Goal: Task Accomplishment & Management: Manage account settings

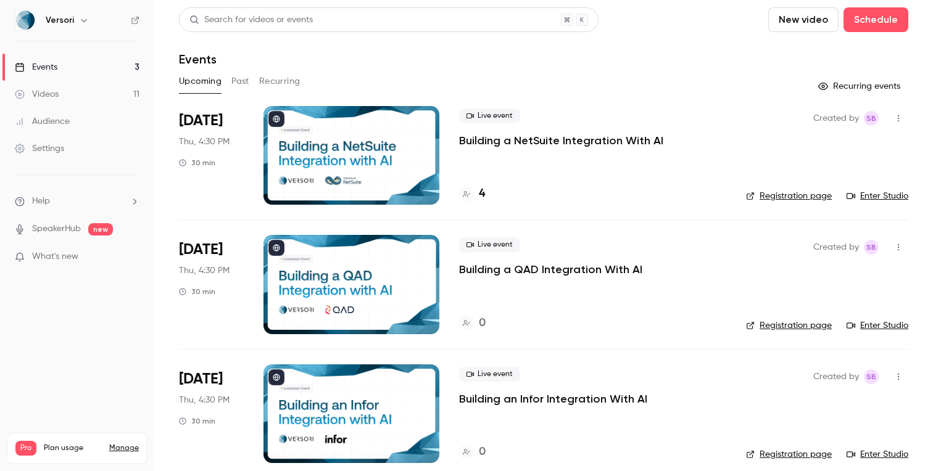
click at [476, 136] on p "Building a NetSuite Integration With AI" at bounding box center [561, 140] width 204 height 15
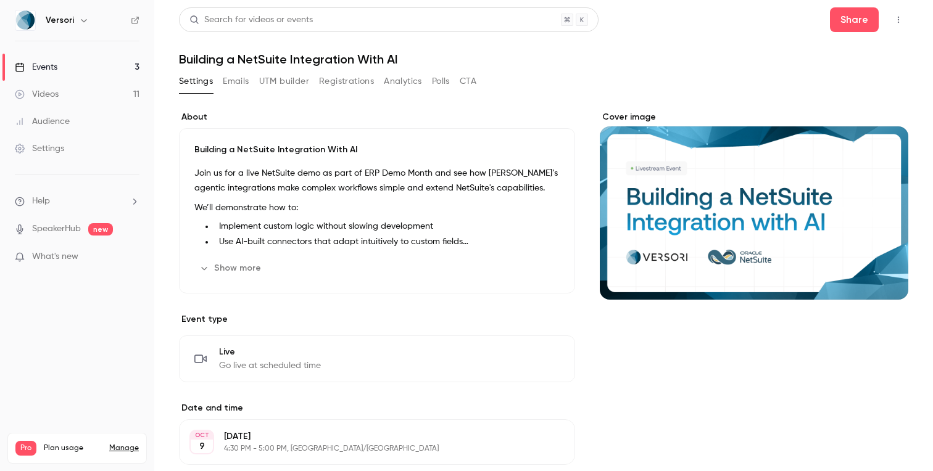
click at [357, 75] on button "Registrations" at bounding box center [346, 82] width 55 height 20
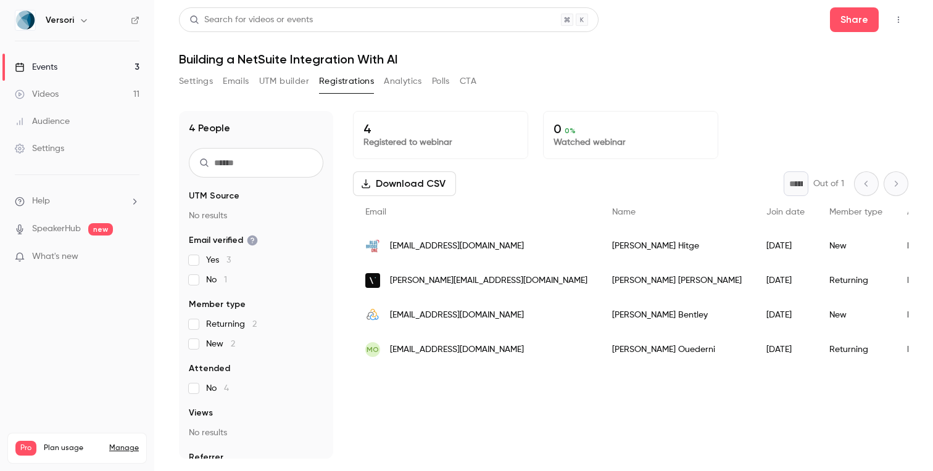
click at [46, 66] on div "Events" at bounding box center [36, 67] width 43 height 12
